Goal: Use online tool/utility: Utilize a website feature to perform a specific function

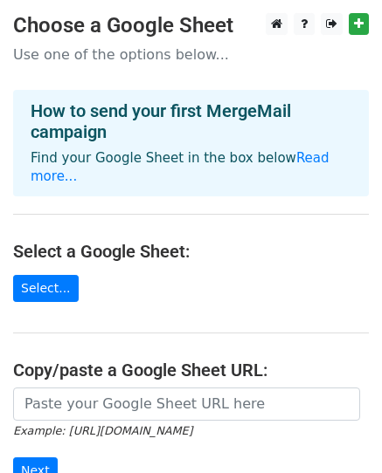
click at [159, 60] on p "Use one of the options below..." at bounding box center [191, 54] width 356 height 18
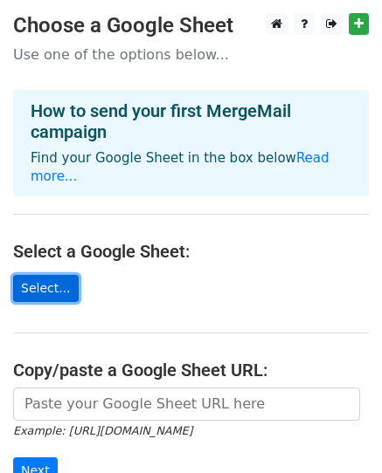
click at [40, 290] on link "Select..." at bounding box center [46, 288] width 66 height 27
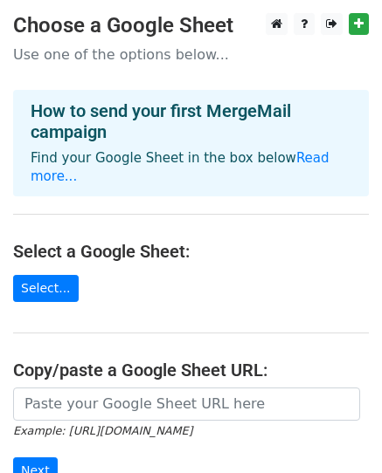
scroll to position [87, 0]
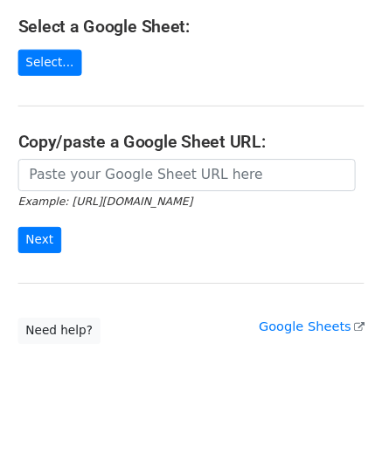
scroll to position [340, 0]
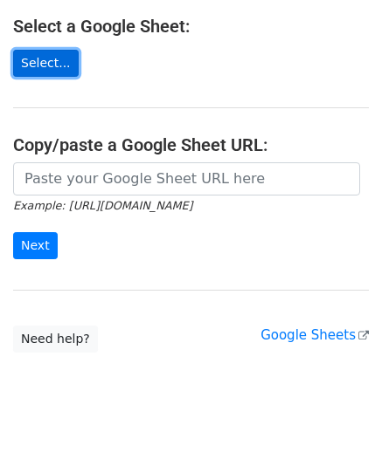
click at [61, 50] on link "Select..." at bounding box center [46, 63] width 66 height 27
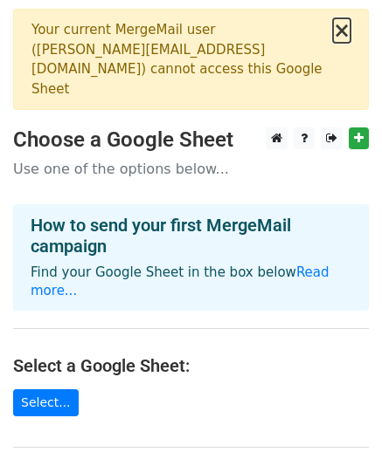
click at [349, 35] on button "×" at bounding box center [341, 30] width 17 height 21
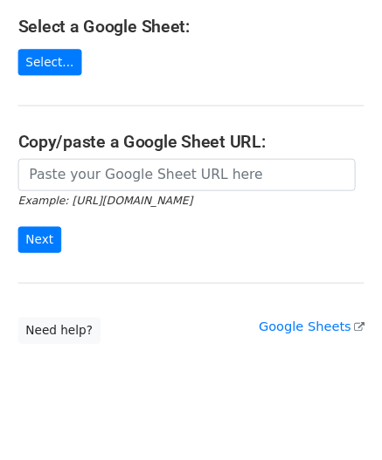
scroll to position [245, 0]
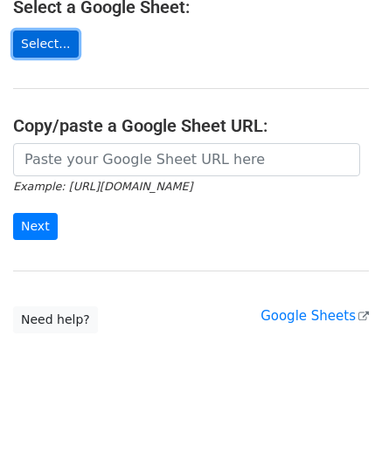
click at [57, 50] on link "Select..." at bounding box center [46, 44] width 66 height 27
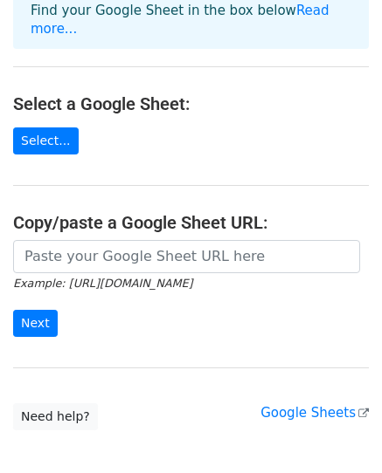
scroll to position [340, 0]
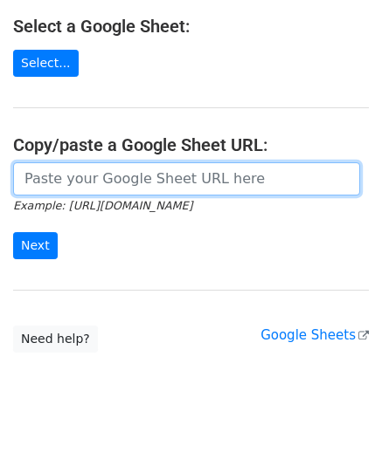
click at [146, 164] on input "url" at bounding box center [186, 178] width 347 height 33
paste input "https://docs.google.com/spreadsheets/d/1OeESnmajttoir6KwrILq3_y8yMWSeffGElspB5w…"
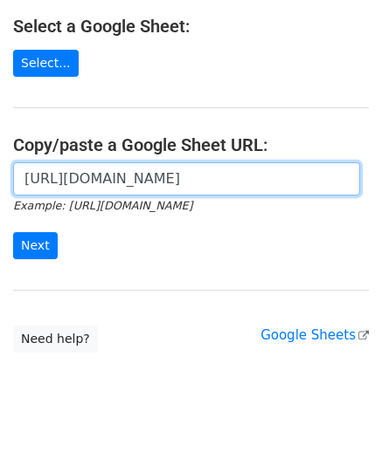
scroll to position [0, 416]
type input "[URL][DOMAIN_NAME]"
click at [13, 232] on input "Next" at bounding box center [35, 245] width 45 height 27
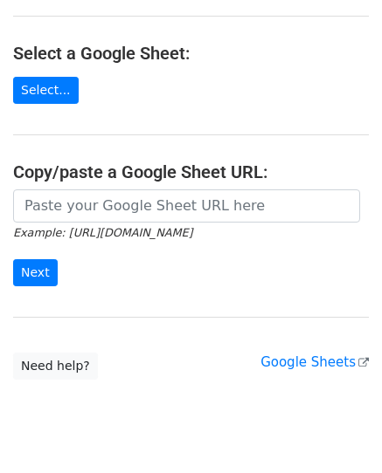
scroll to position [340, 0]
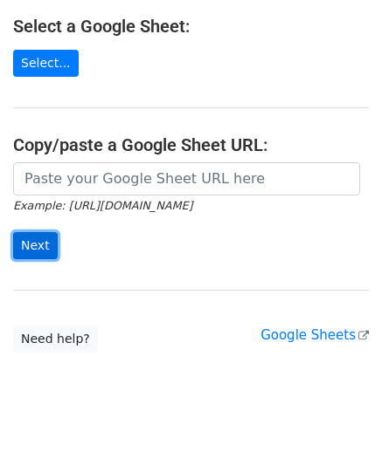
click at [36, 232] on input "Next" at bounding box center [35, 245] width 45 height 27
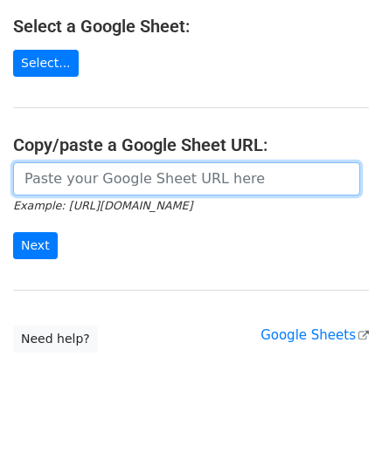
click at [104, 162] on input "url" at bounding box center [186, 178] width 347 height 33
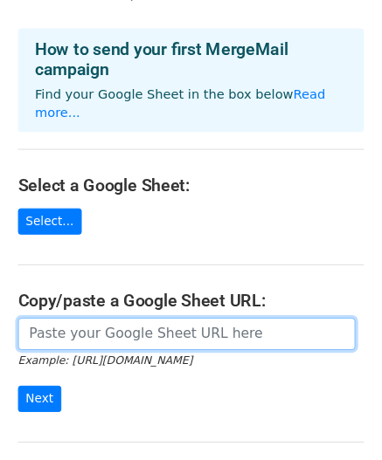
scroll to position [165, 0]
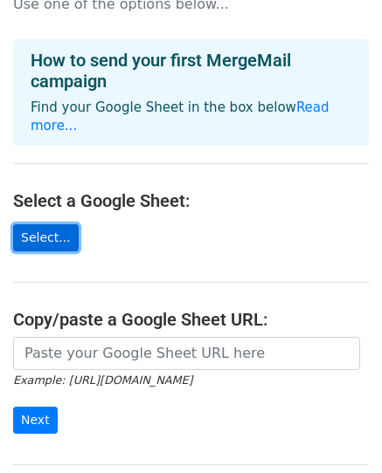
click at [38, 224] on link "Select..." at bounding box center [46, 237] width 66 height 27
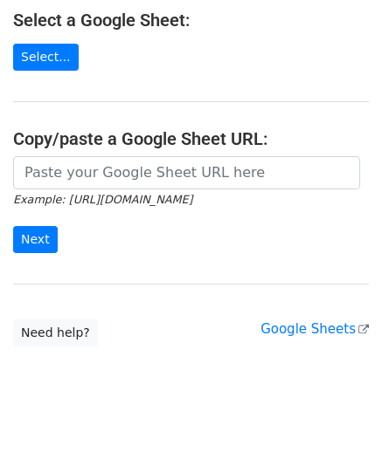
scroll to position [340, 0]
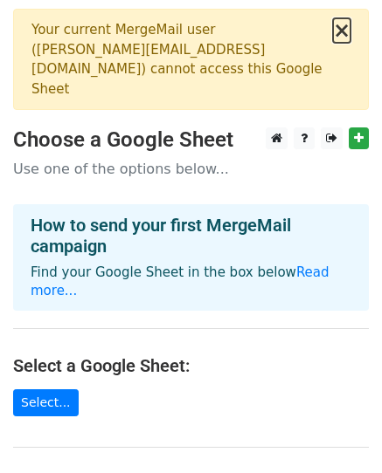
click at [343, 30] on button "×" at bounding box center [341, 30] width 17 height 21
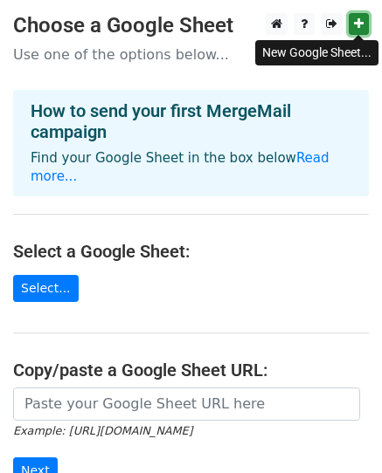
click at [364, 25] on link at bounding box center [359, 24] width 20 height 22
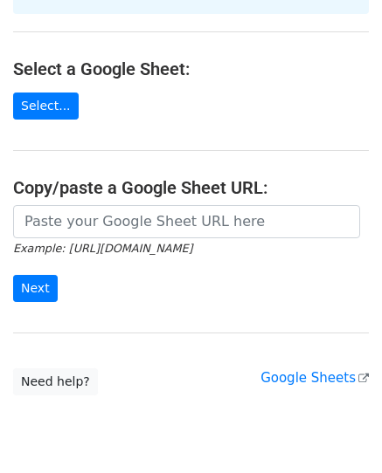
scroll to position [245, 0]
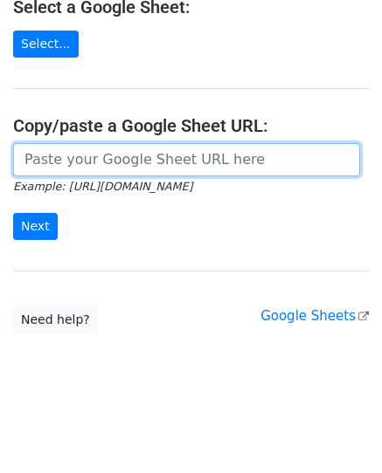
click at [136, 157] on input "url" at bounding box center [186, 159] width 347 height 33
paste input "[URL][DOMAIN_NAME]"
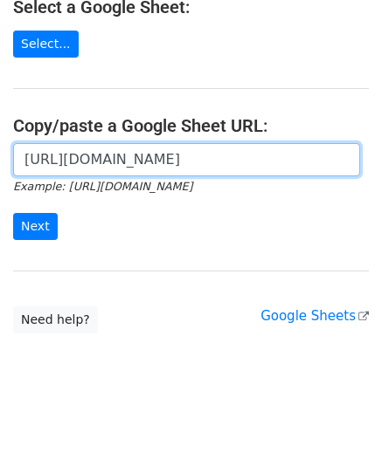
scroll to position [0, 416]
type input "[URL][DOMAIN_NAME]"
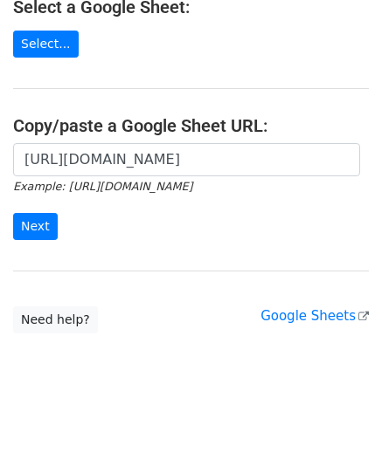
scroll to position [0, 0]
click at [117, 243] on div "[URL][DOMAIN_NAME] Example: [URL][DOMAIN_NAME] Next" at bounding box center [191, 200] width 382 height 115
click at [45, 229] on input "Next" at bounding box center [35, 226] width 45 height 27
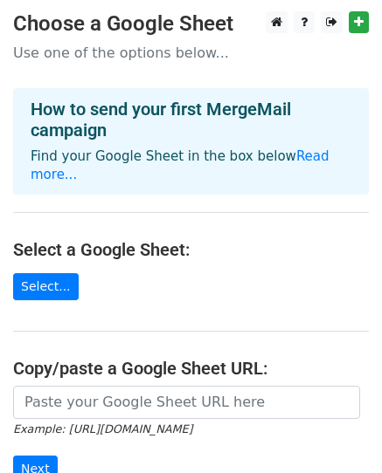
scroll to position [87, 0]
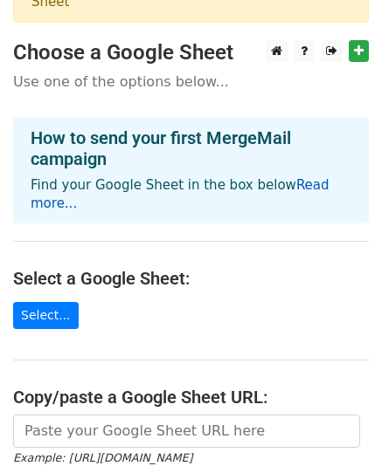
click at [54, 183] on link "Read more..." at bounding box center [180, 194] width 299 height 34
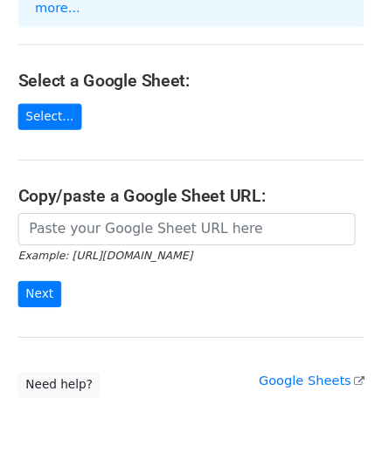
scroll to position [252, 0]
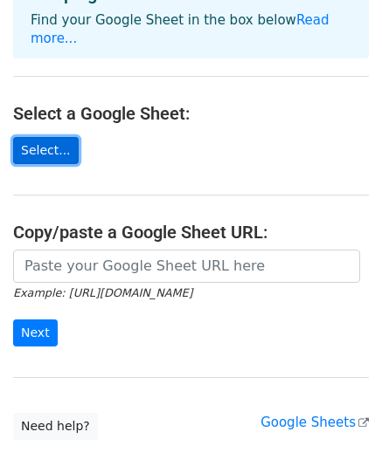
click at [55, 137] on link "Select..." at bounding box center [46, 150] width 66 height 27
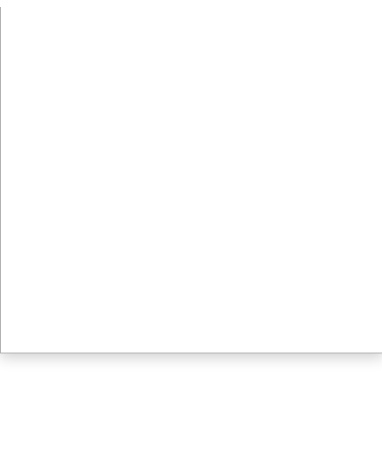
scroll to position [340, 0]
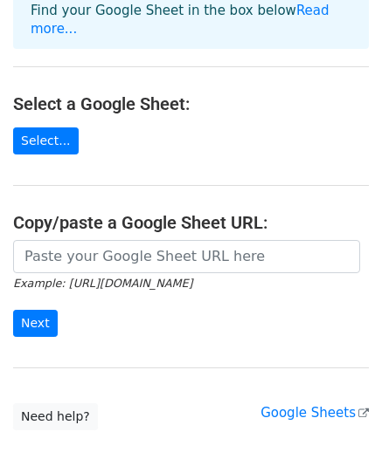
scroll to position [340, 0]
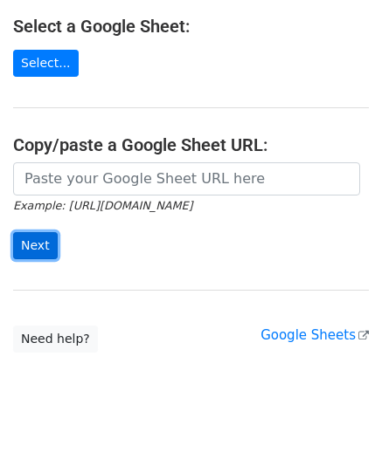
click at [43, 232] on input "Next" at bounding box center [35, 245] width 45 height 27
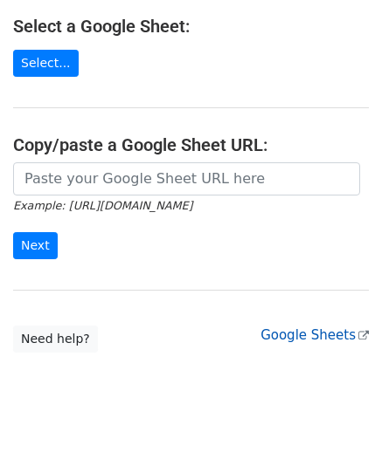
click at [332, 328] on link "Google Sheets" at bounding box center [314, 336] width 108 height 16
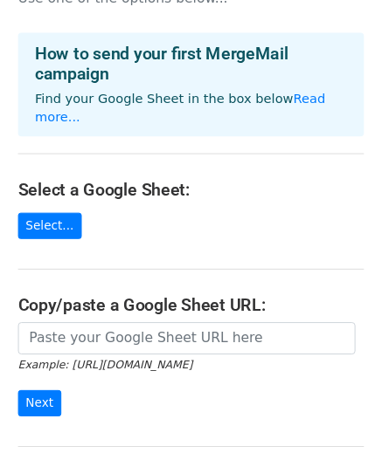
scroll to position [175, 0]
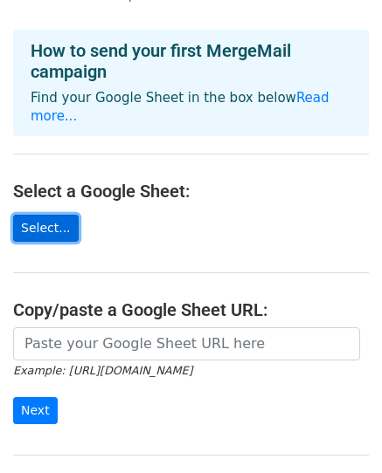
click at [46, 215] on link "Select..." at bounding box center [46, 228] width 66 height 27
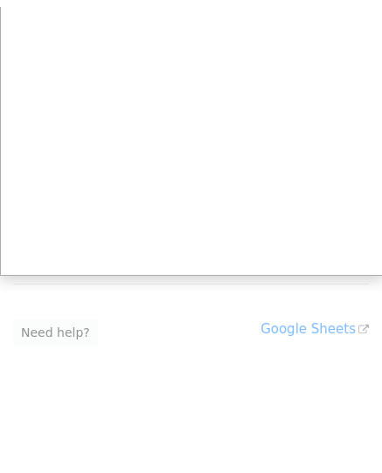
scroll to position [340, 0]
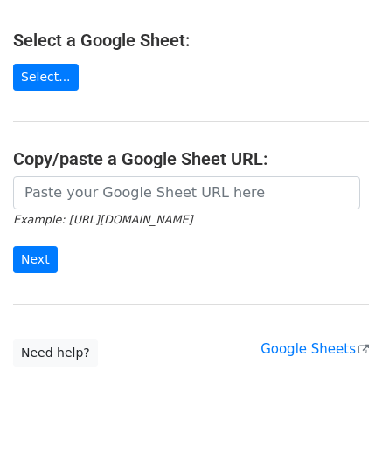
scroll to position [340, 0]
